Goal: Information Seeking & Learning: Learn about a topic

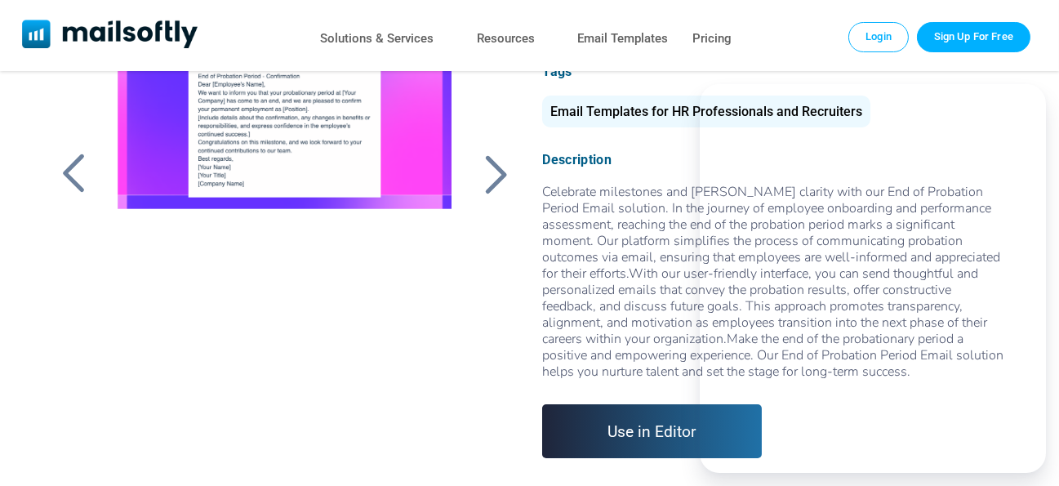
click at [496, 171] on div at bounding box center [495, 174] width 41 height 42
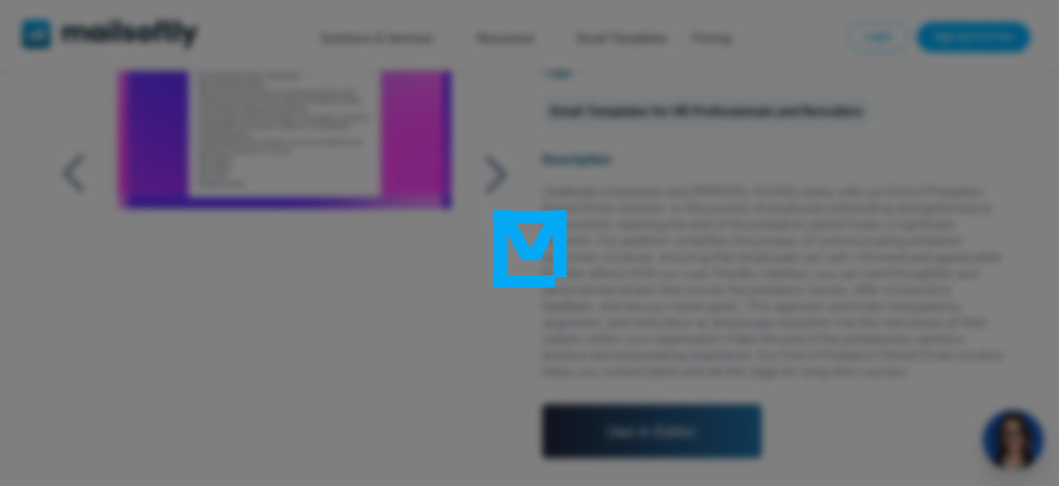
click at [1045, 98] on div at bounding box center [529, 243] width 1059 height 486
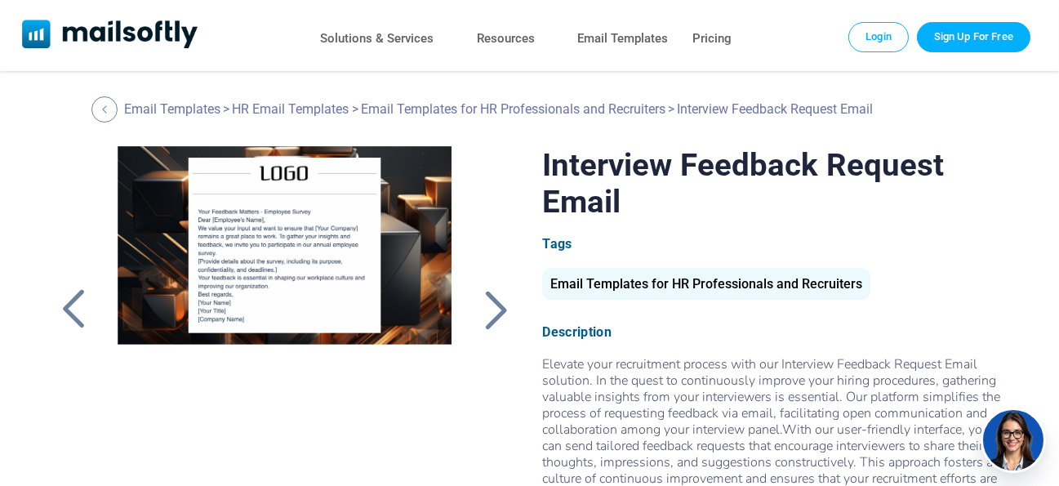
click at [502, 308] on div at bounding box center [495, 309] width 41 height 42
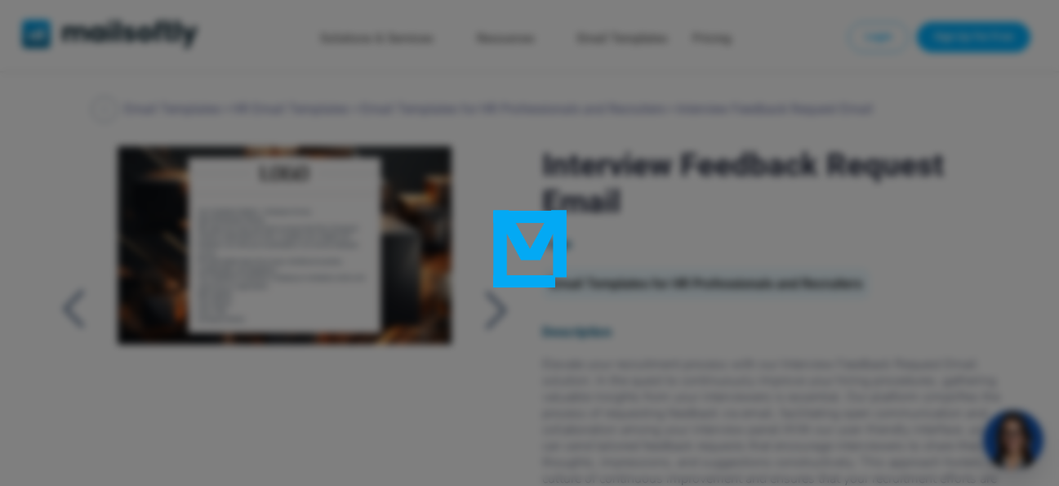
click at [502, 300] on div at bounding box center [529, 243] width 1059 height 486
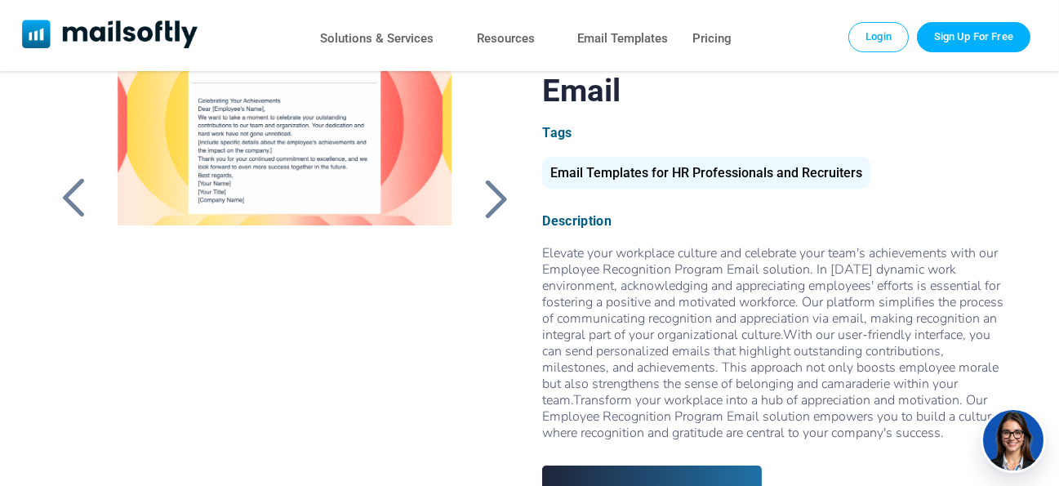
scroll to position [135, 0]
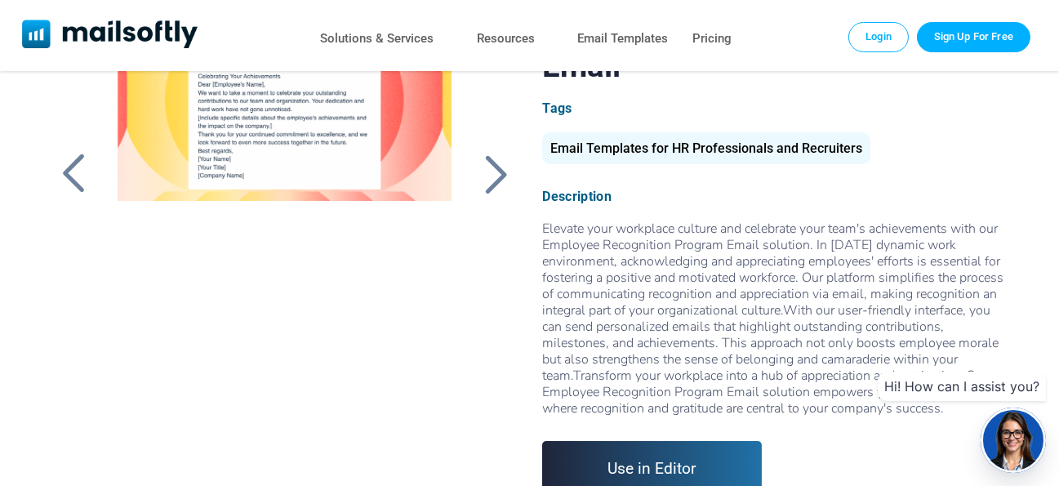
click at [312, 169] on div at bounding box center [285, 215] width 371 height 408
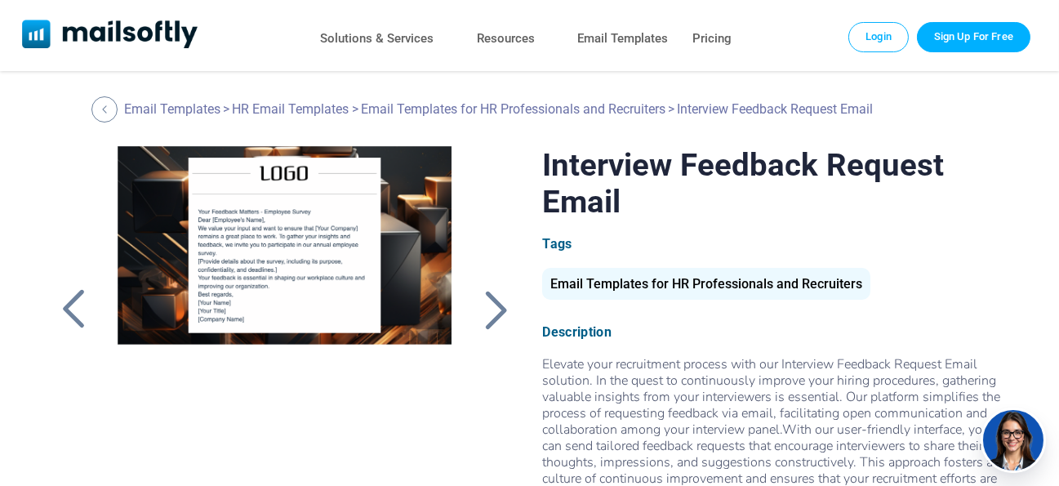
click at [486, 298] on div at bounding box center [495, 309] width 41 height 42
